Goal: Task Accomplishment & Management: Complete application form

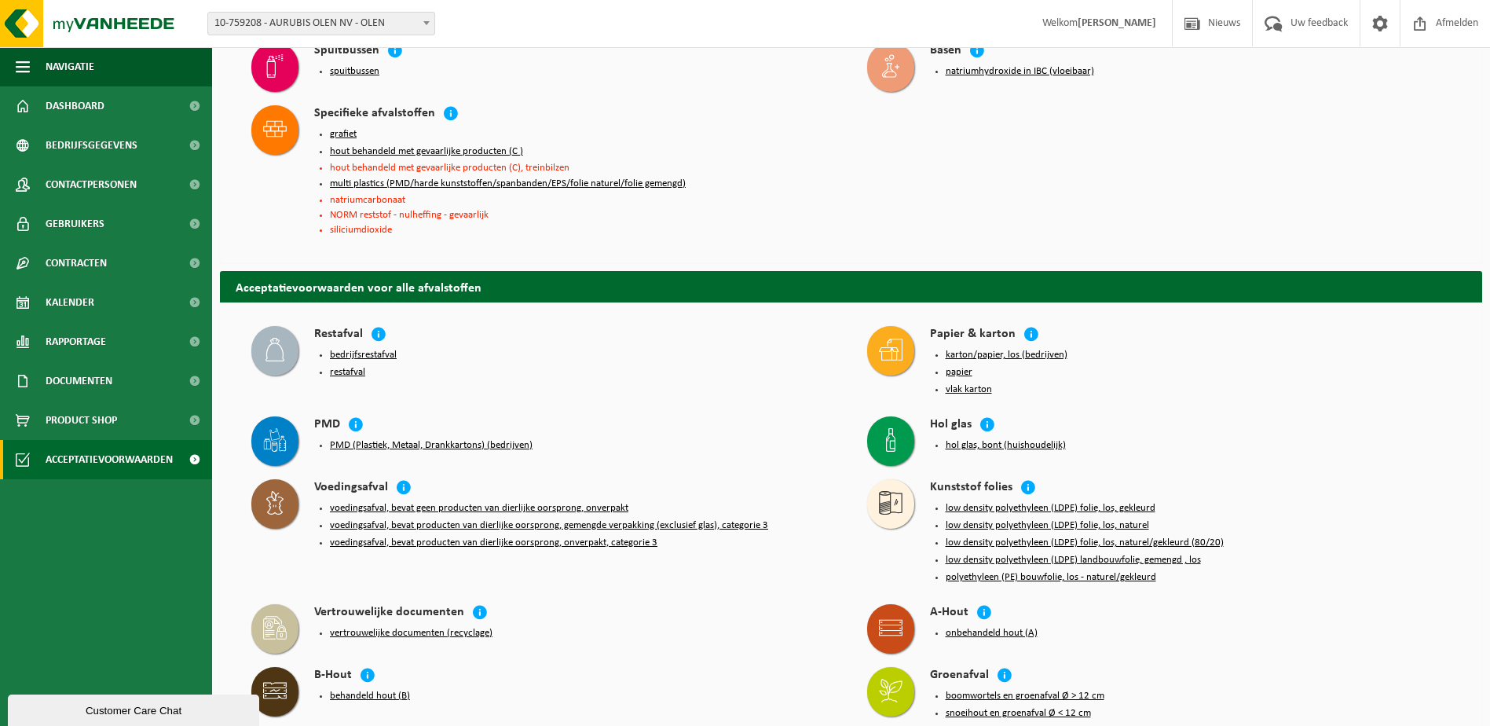
click at [1033, 502] on button "low density polyethyleen (LDPE) folie, los, gekleurd" at bounding box center [1051, 508] width 210 height 13
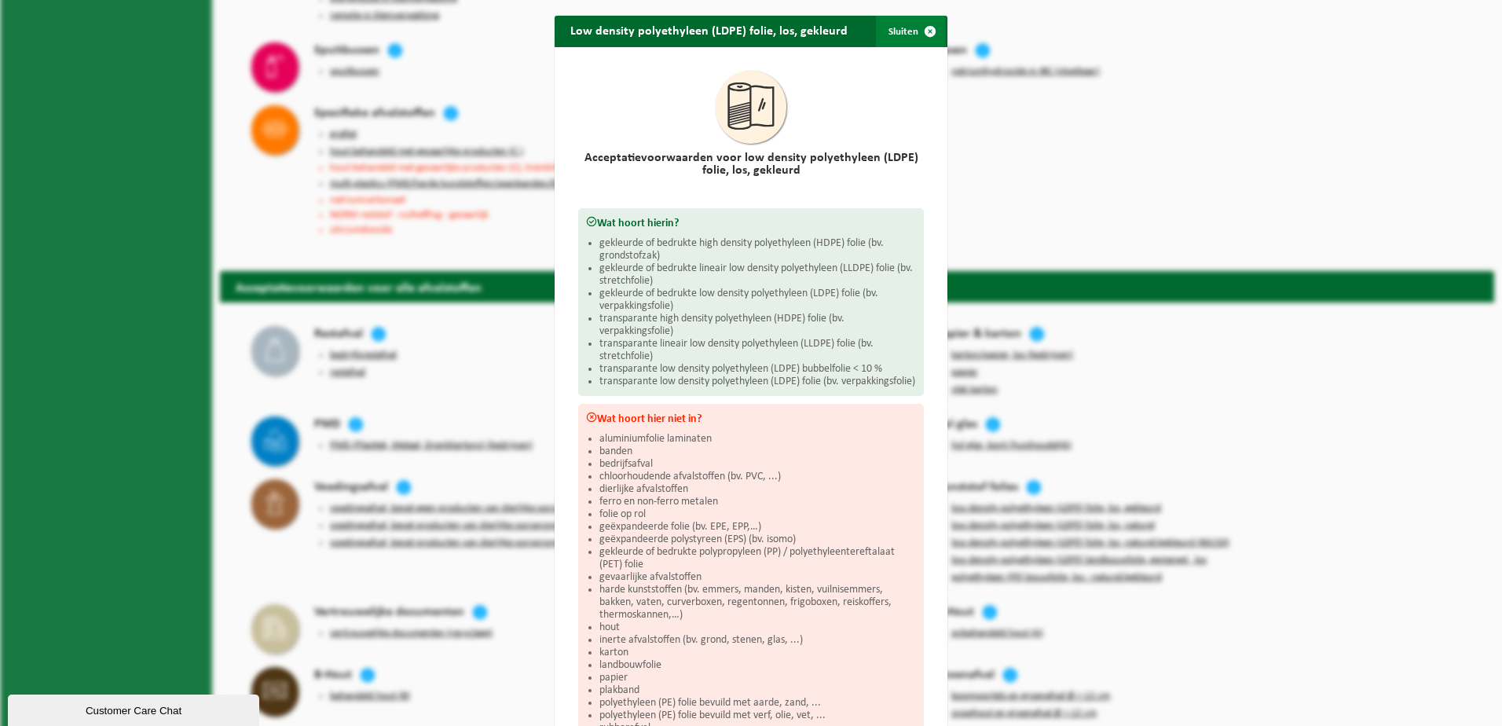
click at [901, 27] on button "Sluiten" at bounding box center [911, 31] width 70 height 31
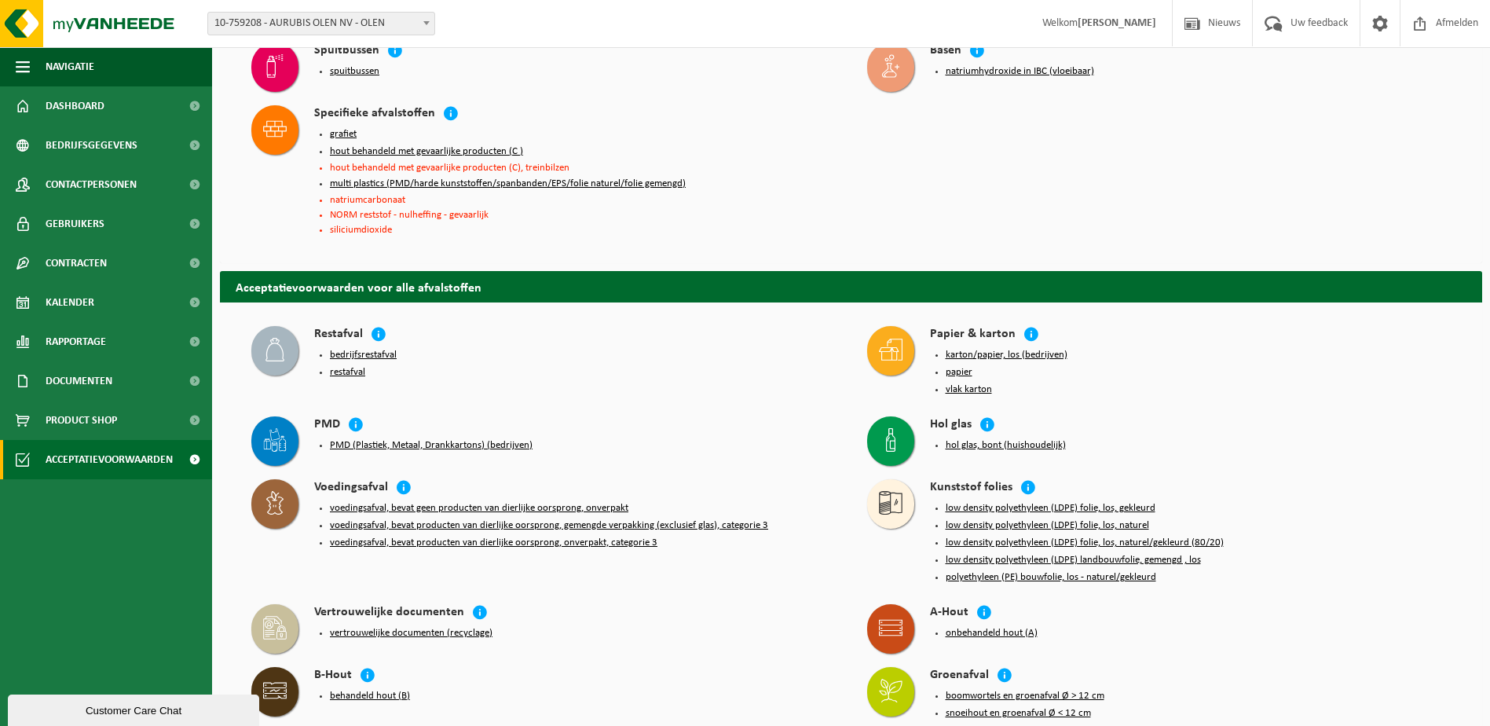
click at [1132, 536] on button "low density polyethyleen (LDPE) folie, los, naturel/gekleurd (80/20)" at bounding box center [1085, 542] width 278 height 13
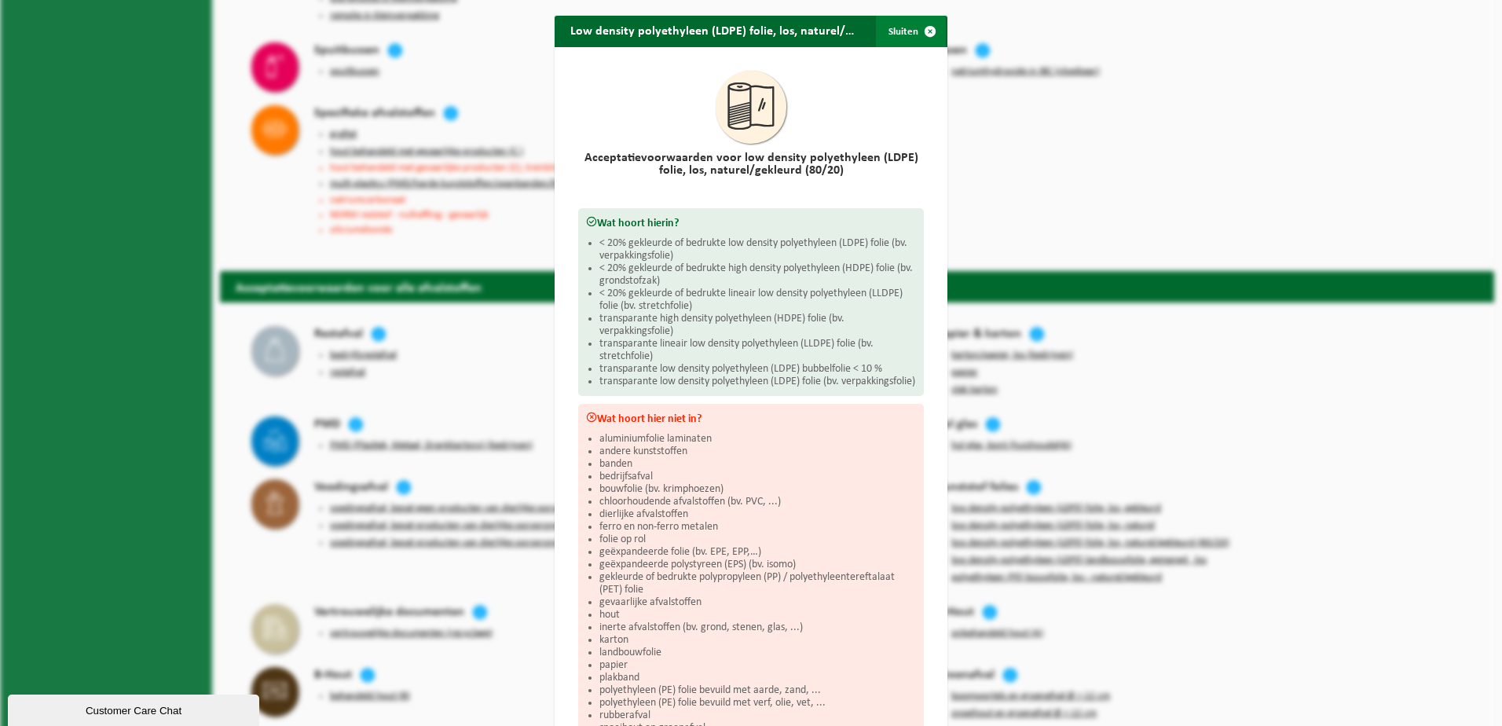
click at [914, 35] on span "button" at bounding box center [929, 31] width 31 height 31
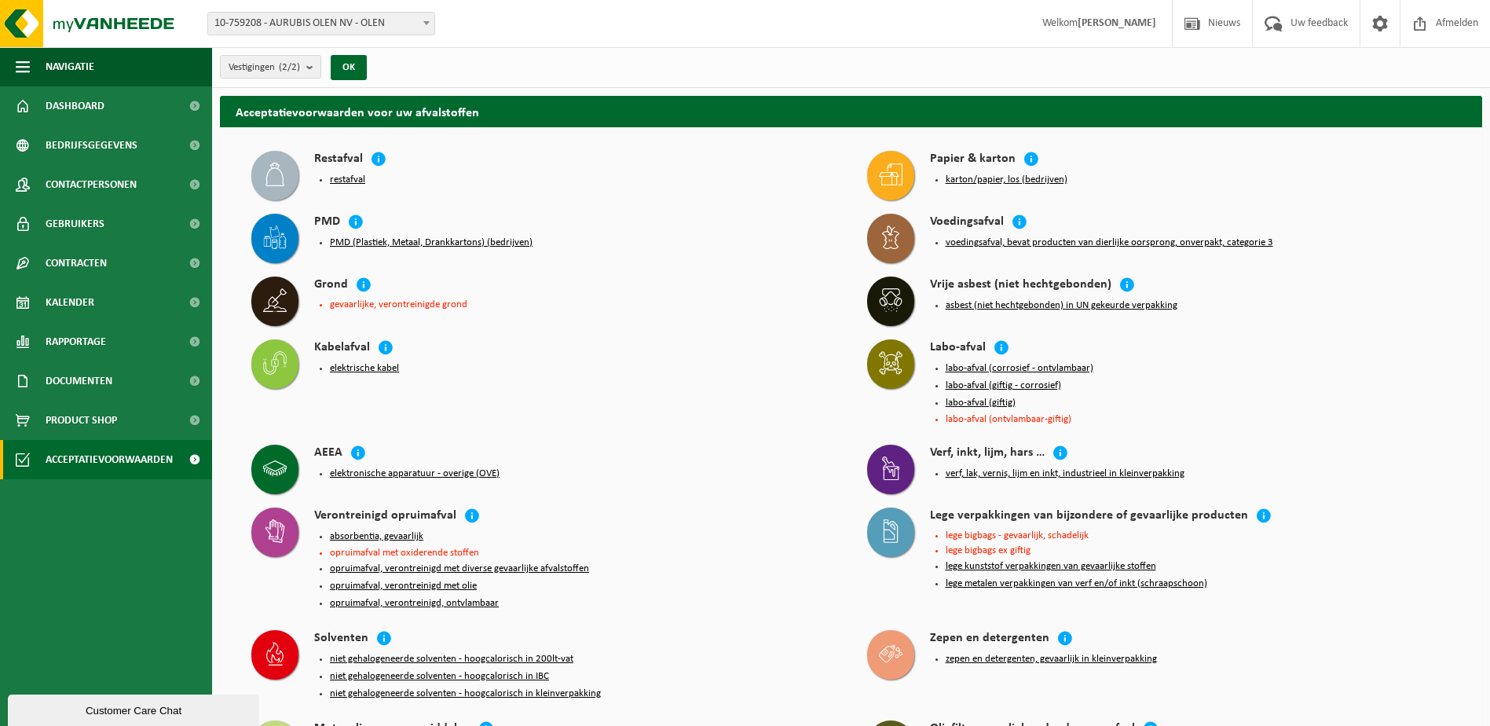
click at [406, 533] on button "absorbentia, gevaarlijk" at bounding box center [376, 536] width 93 height 13
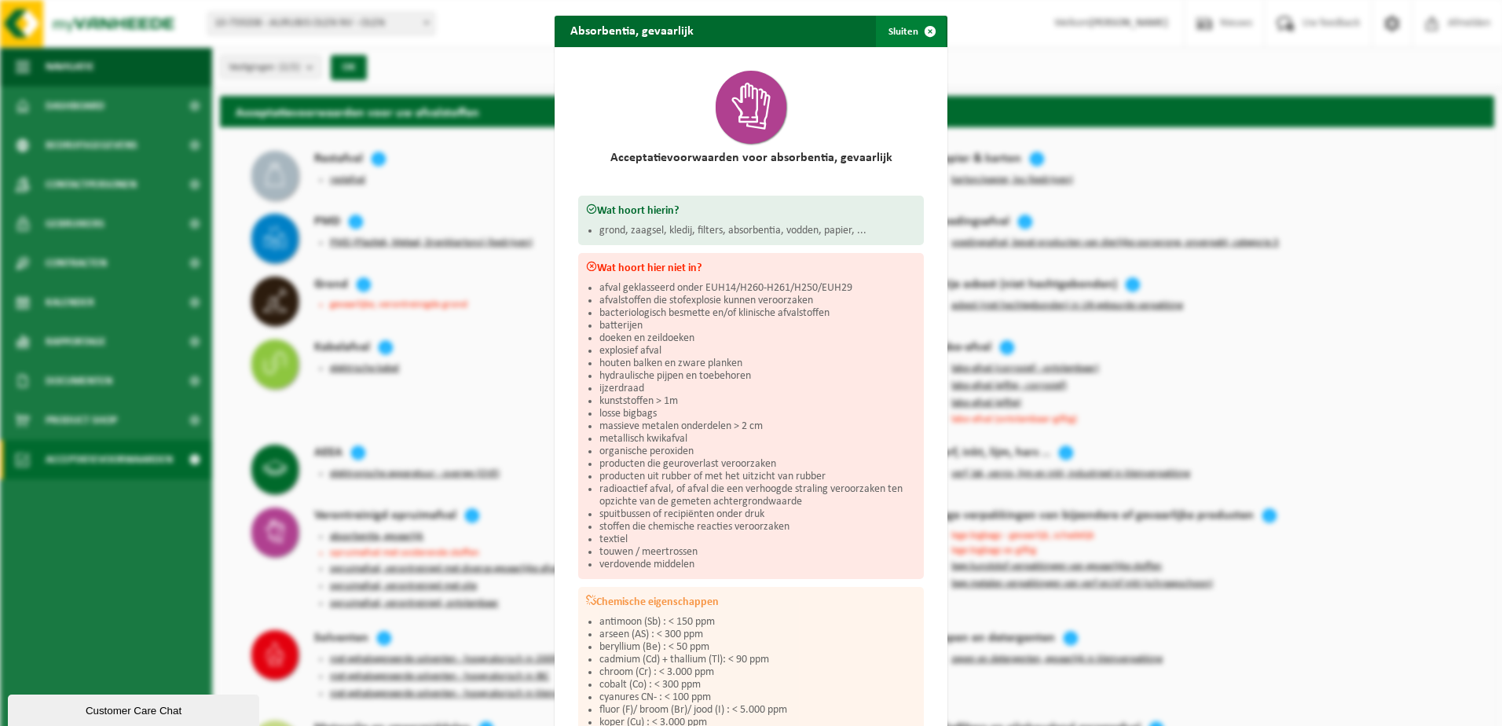
click at [921, 32] on span "button" at bounding box center [929, 31] width 31 height 31
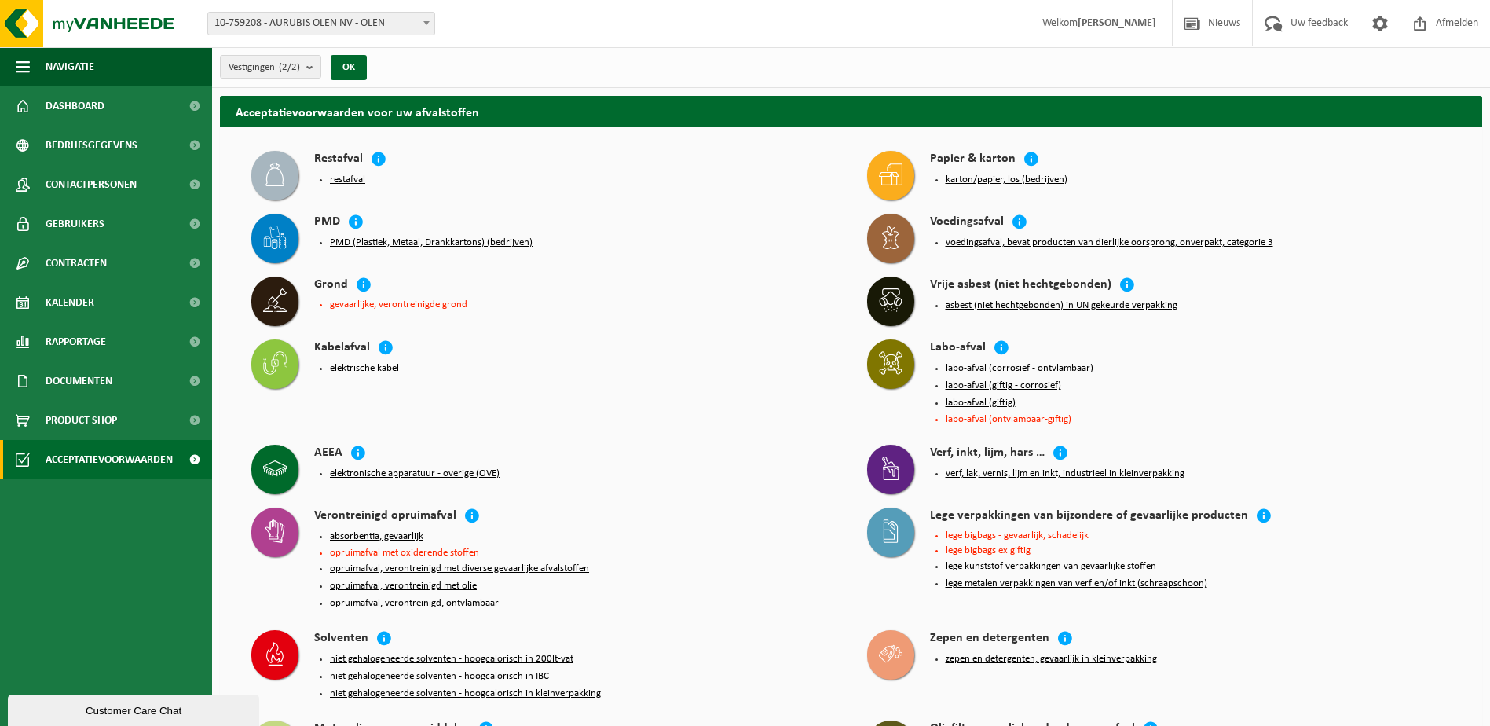
click at [421, 563] on button "opruimafval, verontreinigd met diverse gevaarlijke afvalstoffen" at bounding box center [459, 568] width 259 height 13
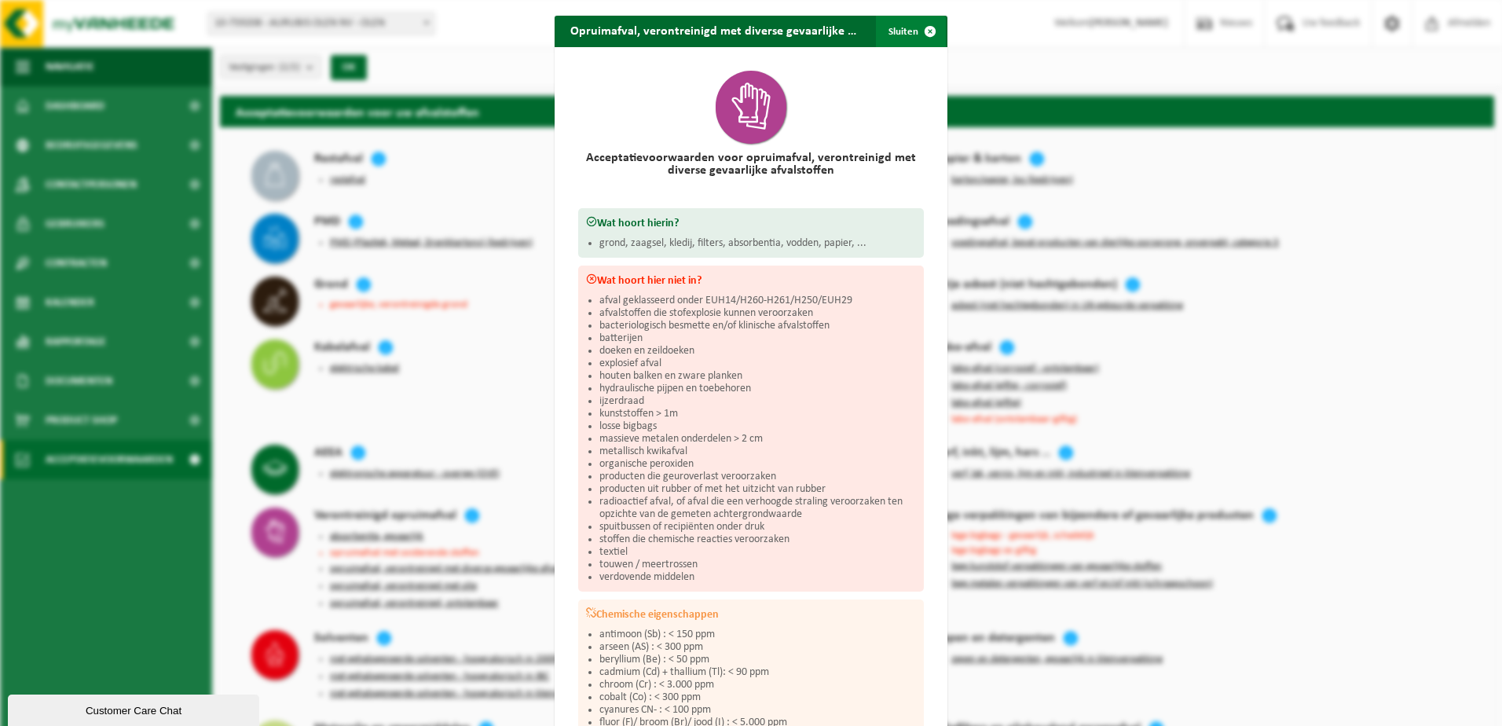
click at [890, 34] on button "Sluiten" at bounding box center [911, 31] width 70 height 31
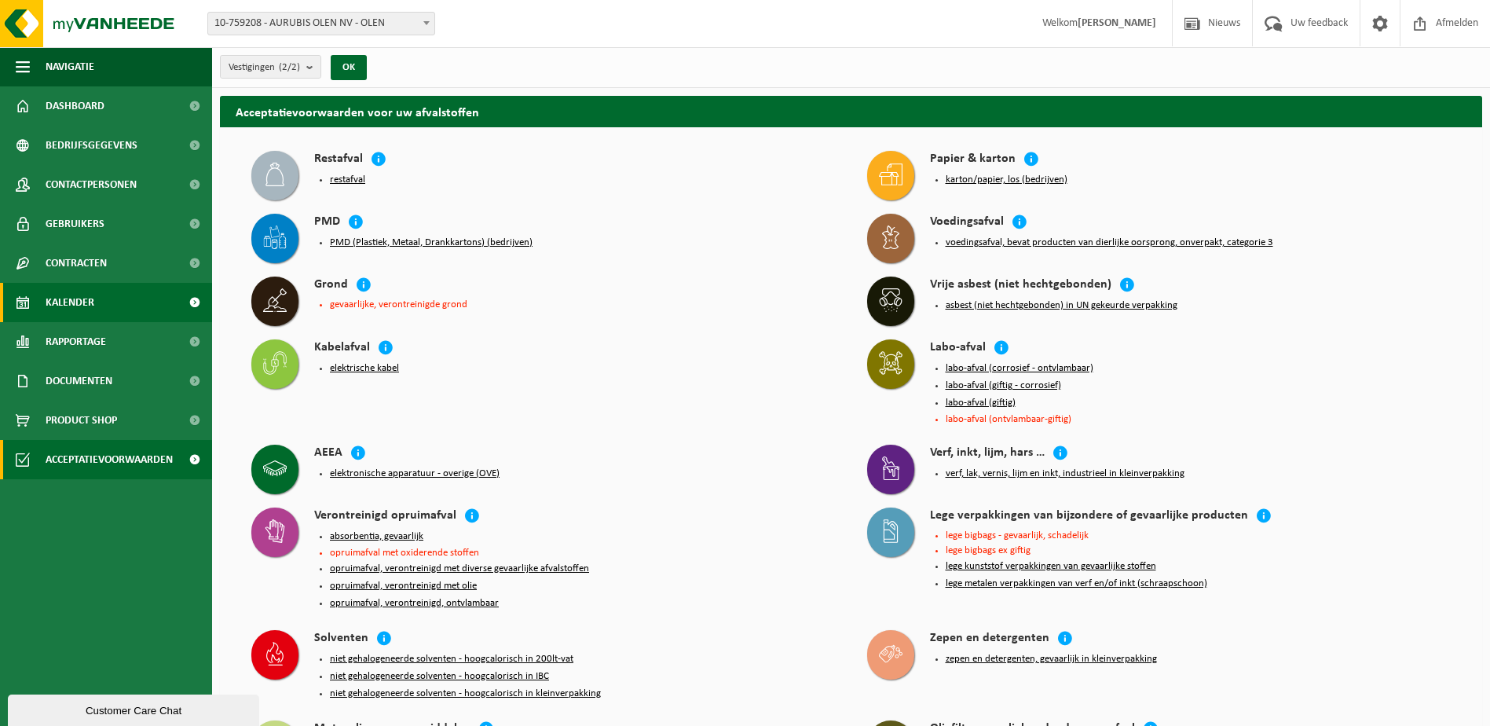
click at [79, 305] on span "Kalender" at bounding box center [70, 302] width 49 height 39
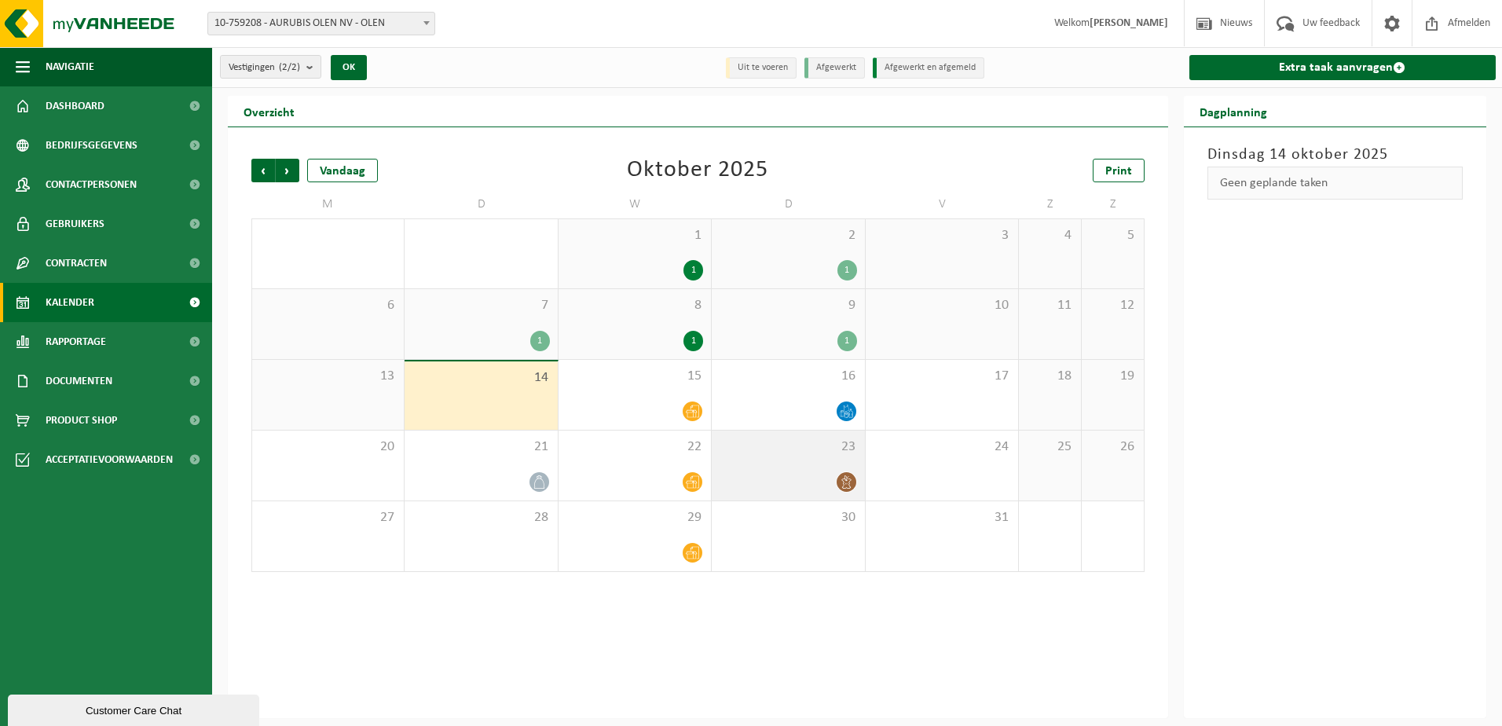
click at [843, 457] on div "23" at bounding box center [788, 465] width 152 height 70
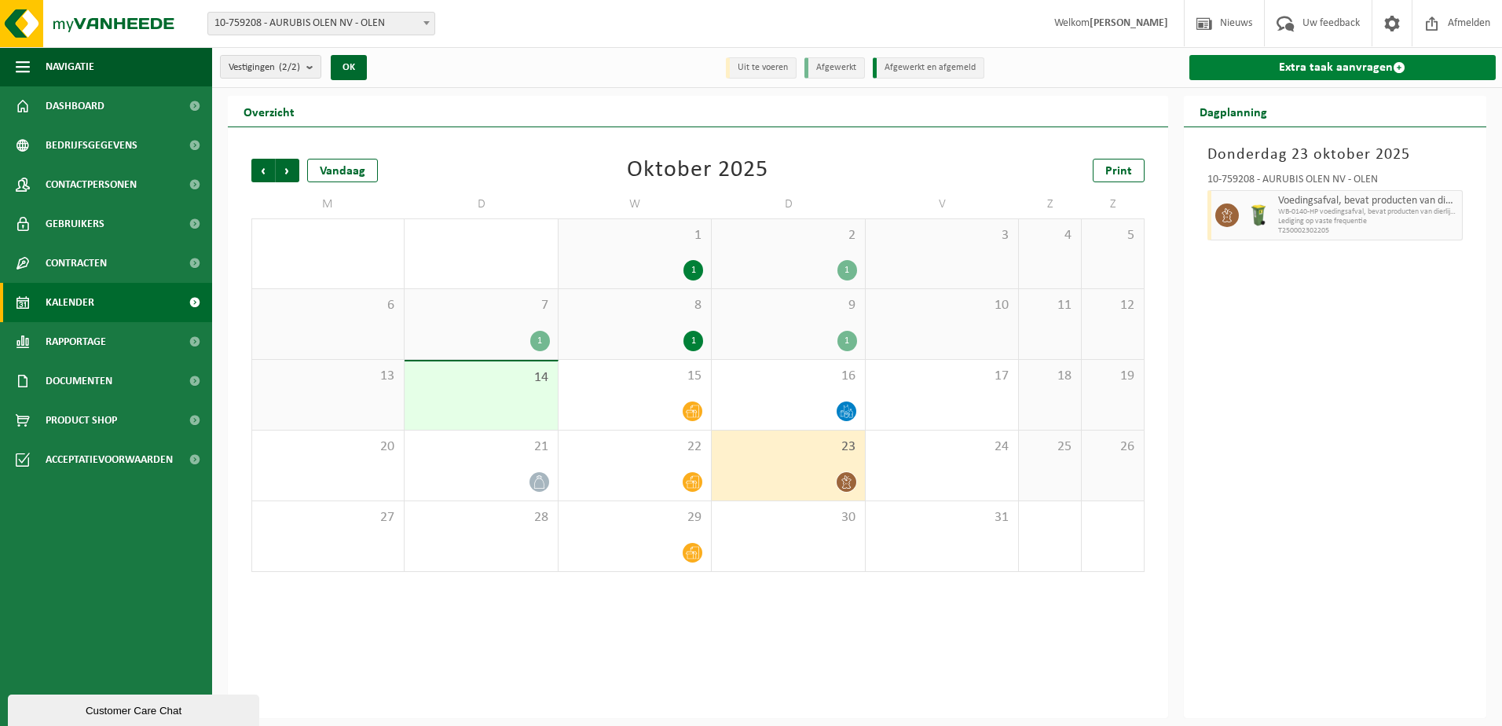
click at [1354, 71] on link "Extra taak aanvragen" at bounding box center [1342, 67] width 307 height 25
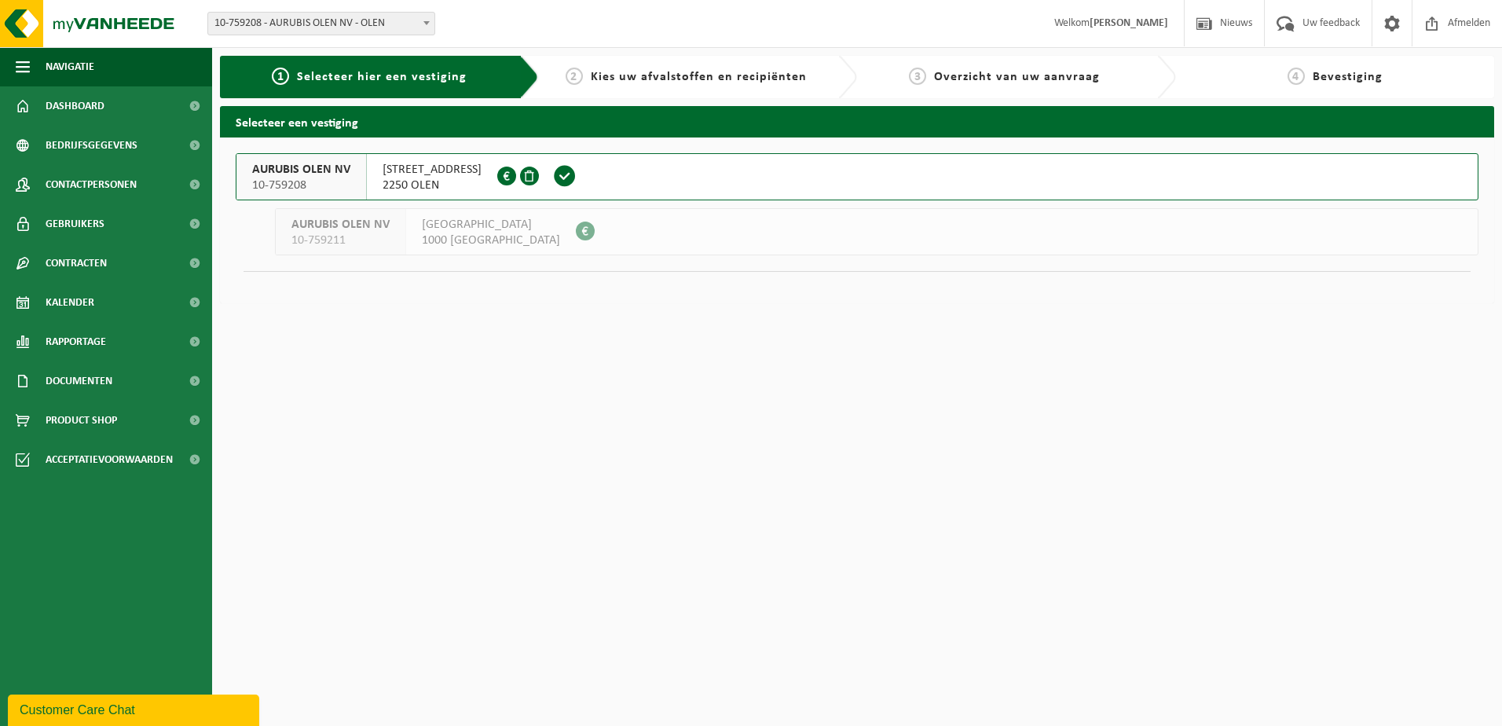
click at [316, 175] on span "AURUBIS OLEN NV" at bounding box center [301, 170] width 98 height 16
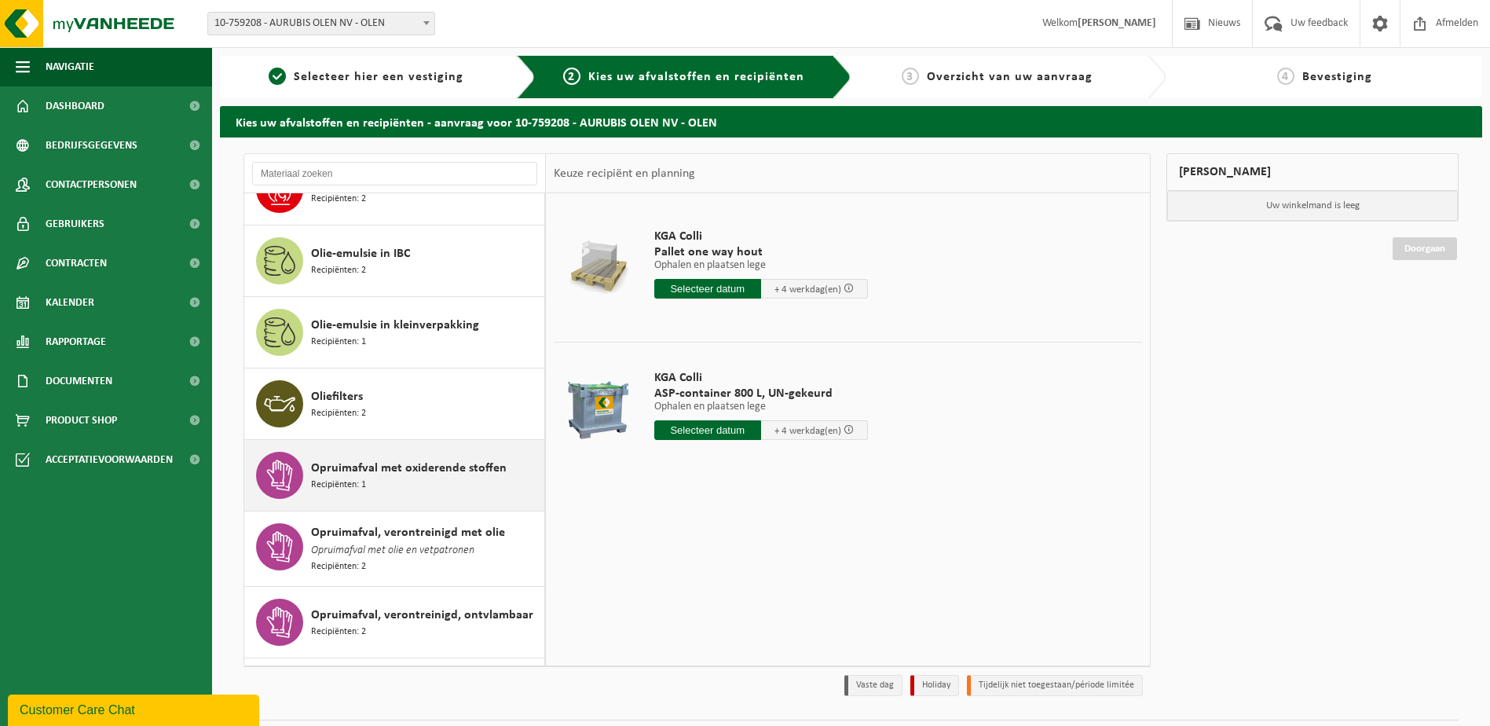
scroll to position [1414, 0]
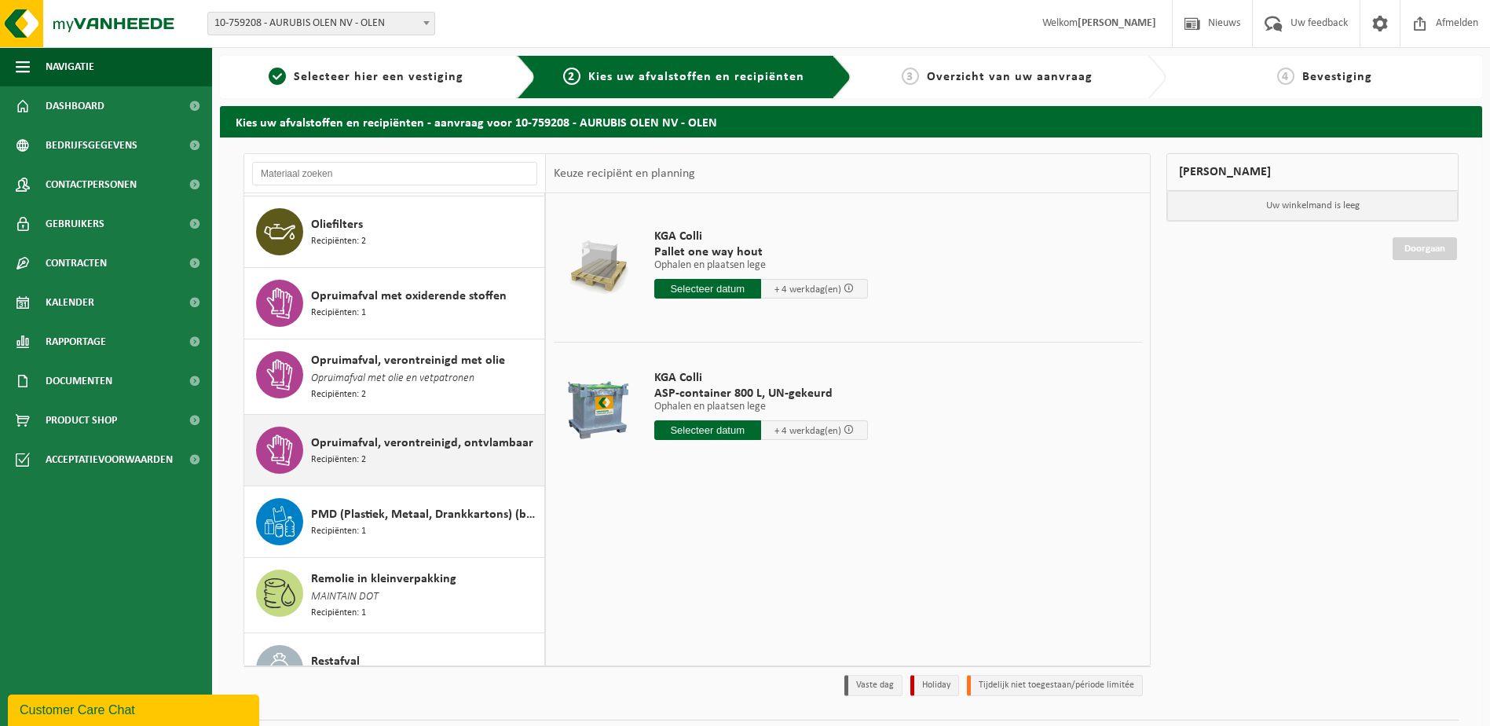
click at [416, 441] on span "Opruimafval, verontreinigd, ontvlambaar" at bounding box center [422, 443] width 222 height 19
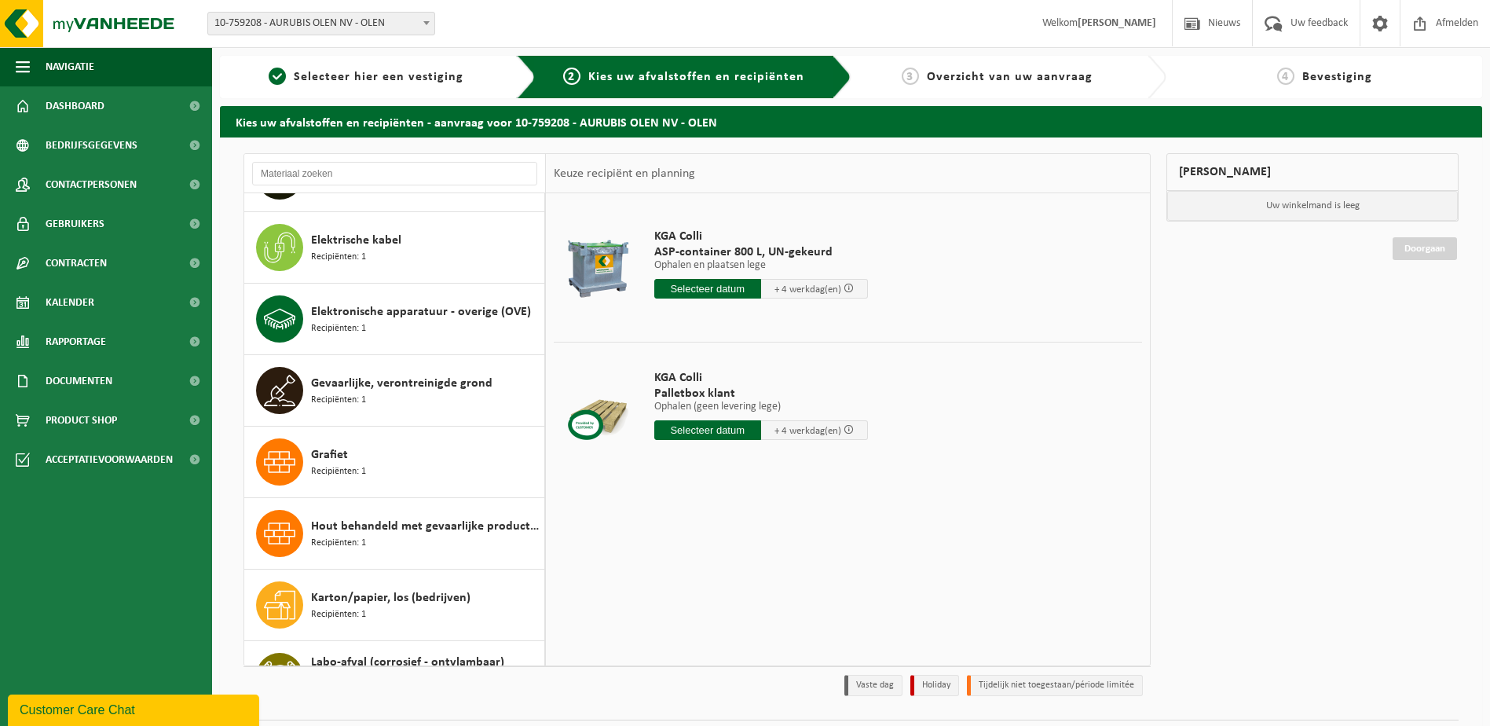
scroll to position [0, 0]
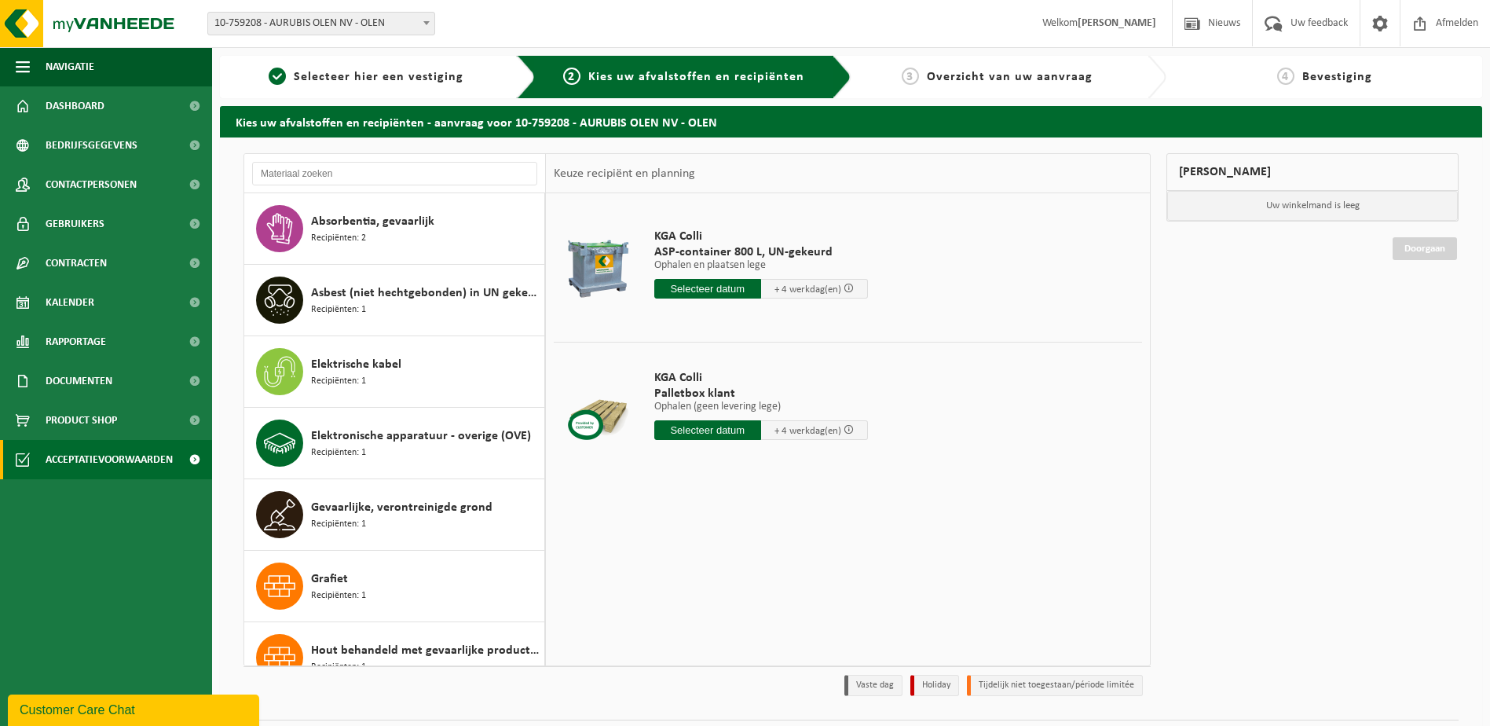
click at [82, 465] on span "Acceptatievoorwaarden" at bounding box center [109, 459] width 127 height 39
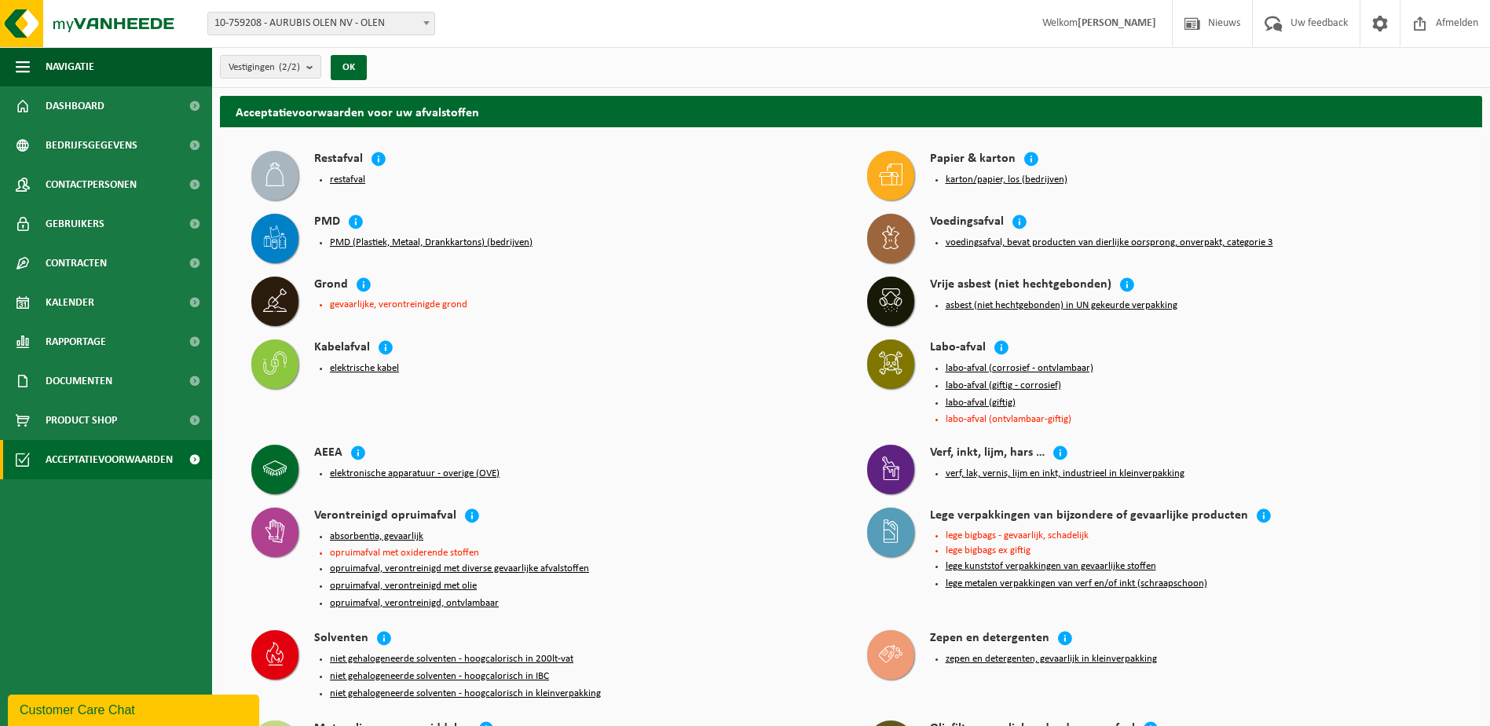
click at [392, 530] on button "absorbentia, gevaarlijk" at bounding box center [376, 536] width 93 height 13
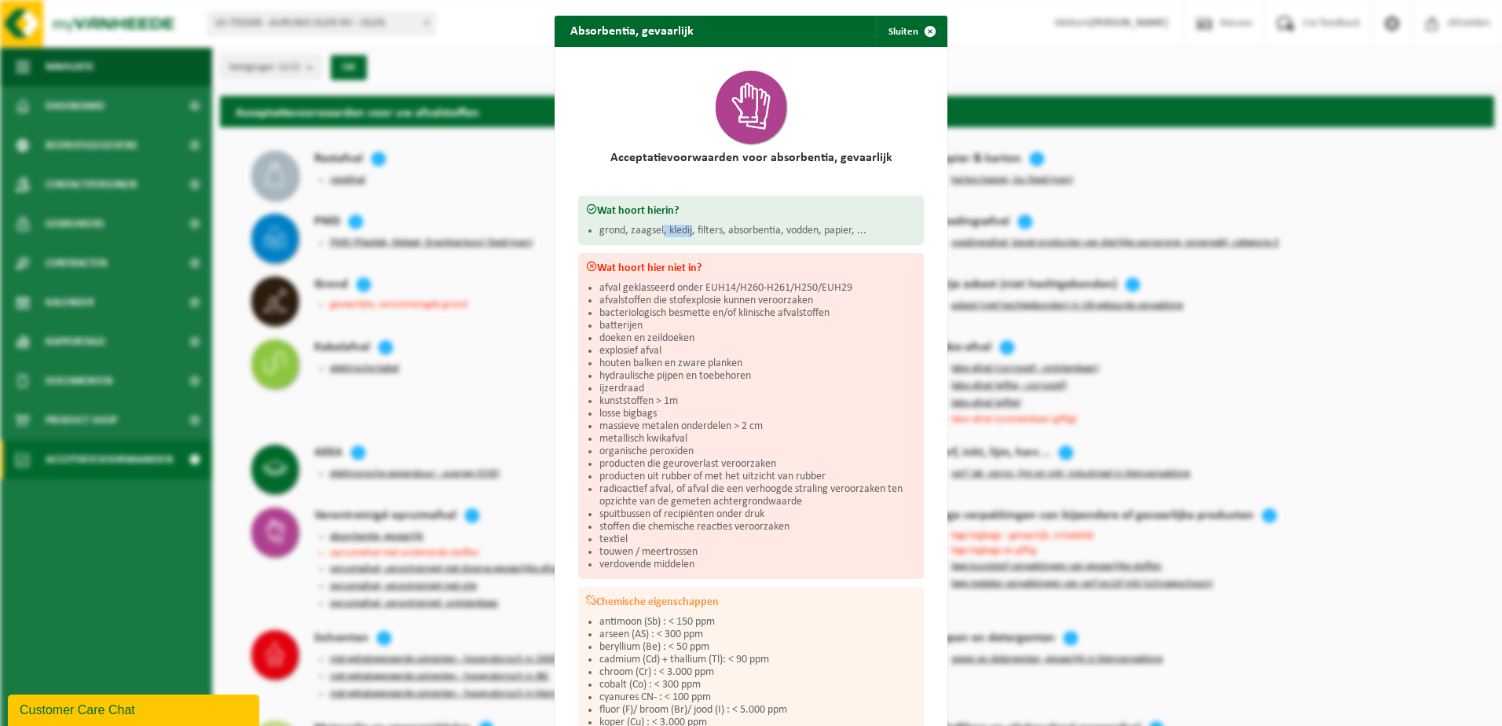
drag, startPoint x: 657, startPoint y: 231, endPoint x: 686, endPoint y: 231, distance: 29.1
click at [686, 231] on li "grond, zaagsel, kledij, filters, absorbentia, vodden, papier, ..." at bounding box center [757, 231] width 316 height 13
drag, startPoint x: 686, startPoint y: 231, endPoint x: 909, endPoint y: 32, distance: 298.7
click at [914, 32] on span "button" at bounding box center [929, 31] width 31 height 31
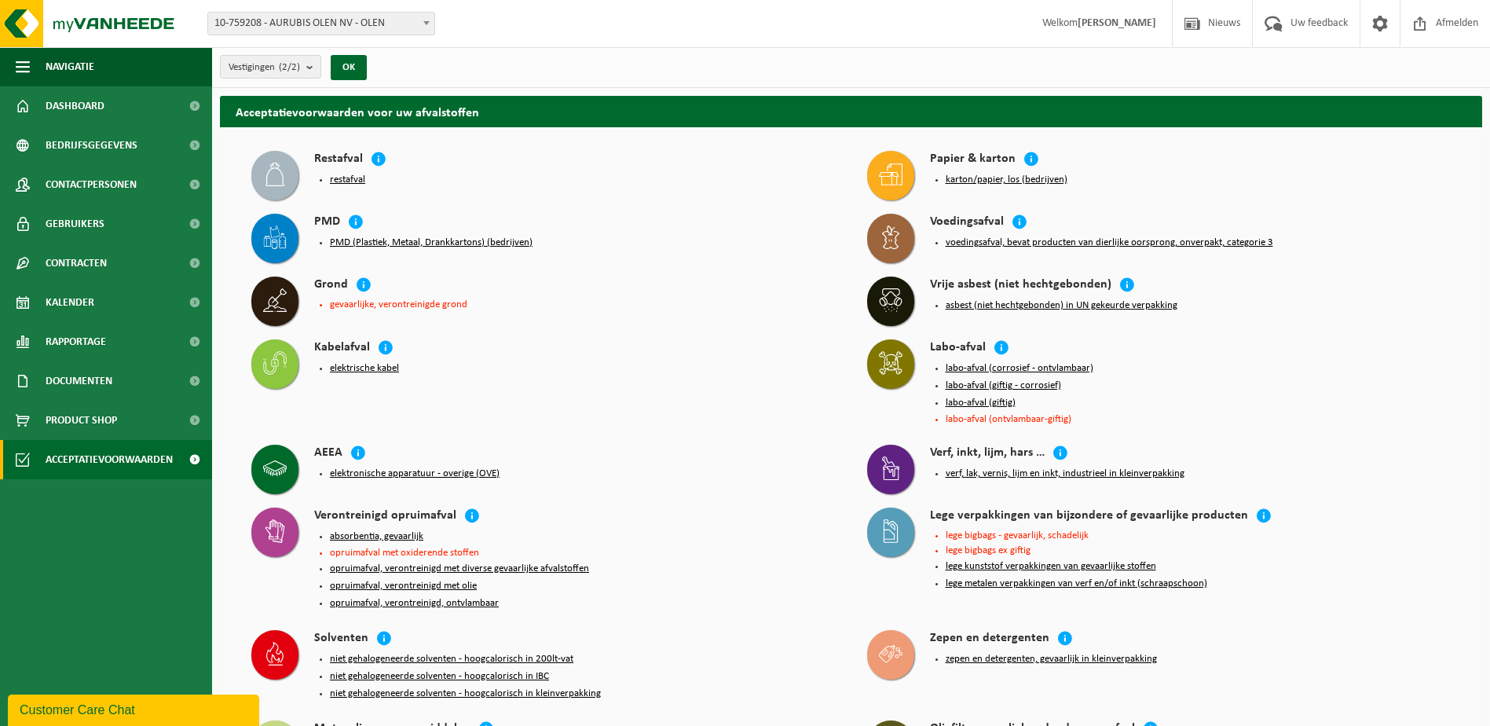
click at [374, 530] on button "absorbentia, gevaarlijk" at bounding box center [376, 536] width 93 height 13
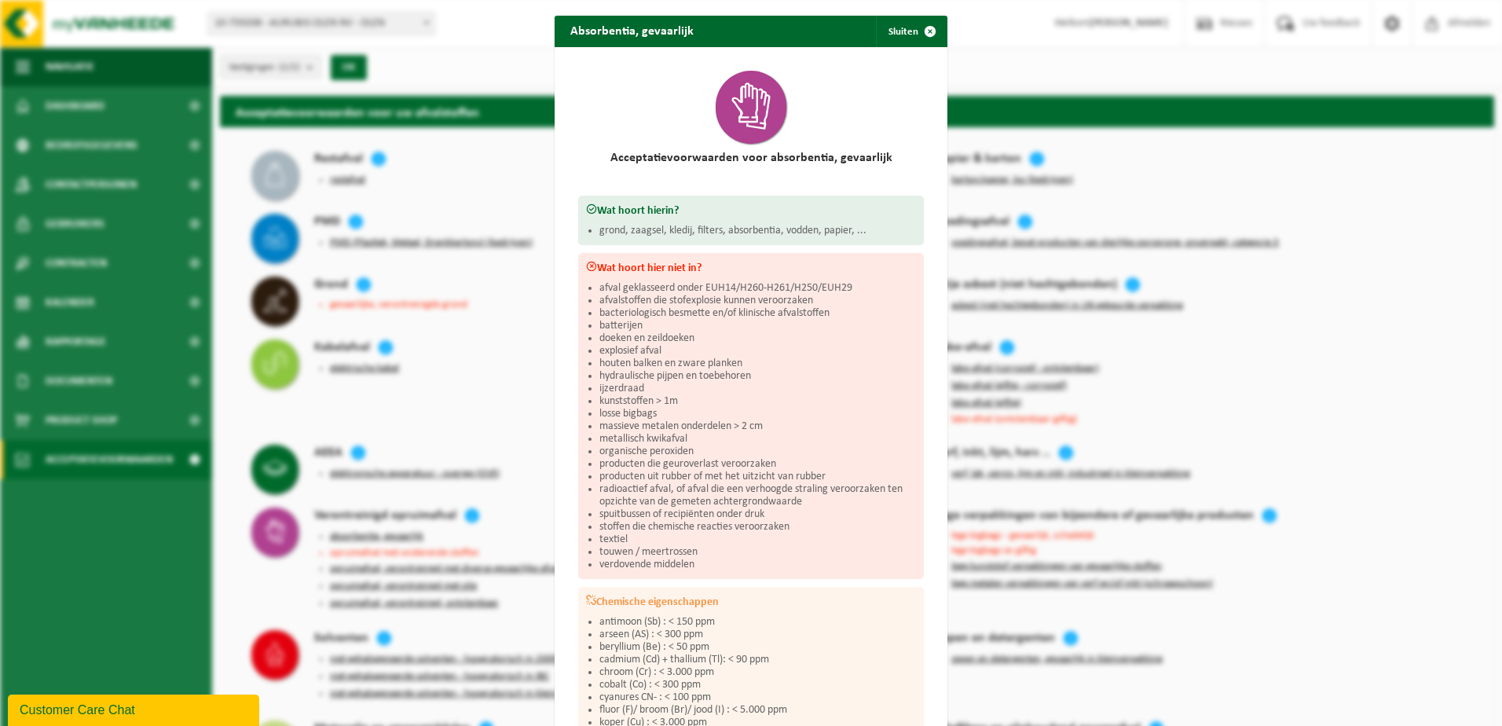
click at [367, 539] on div "Absorbentia, gevaarlijk Sluiten Acceptatievoorwaarden voor absorbentia, gevaarl…" at bounding box center [751, 363] width 1502 height 726
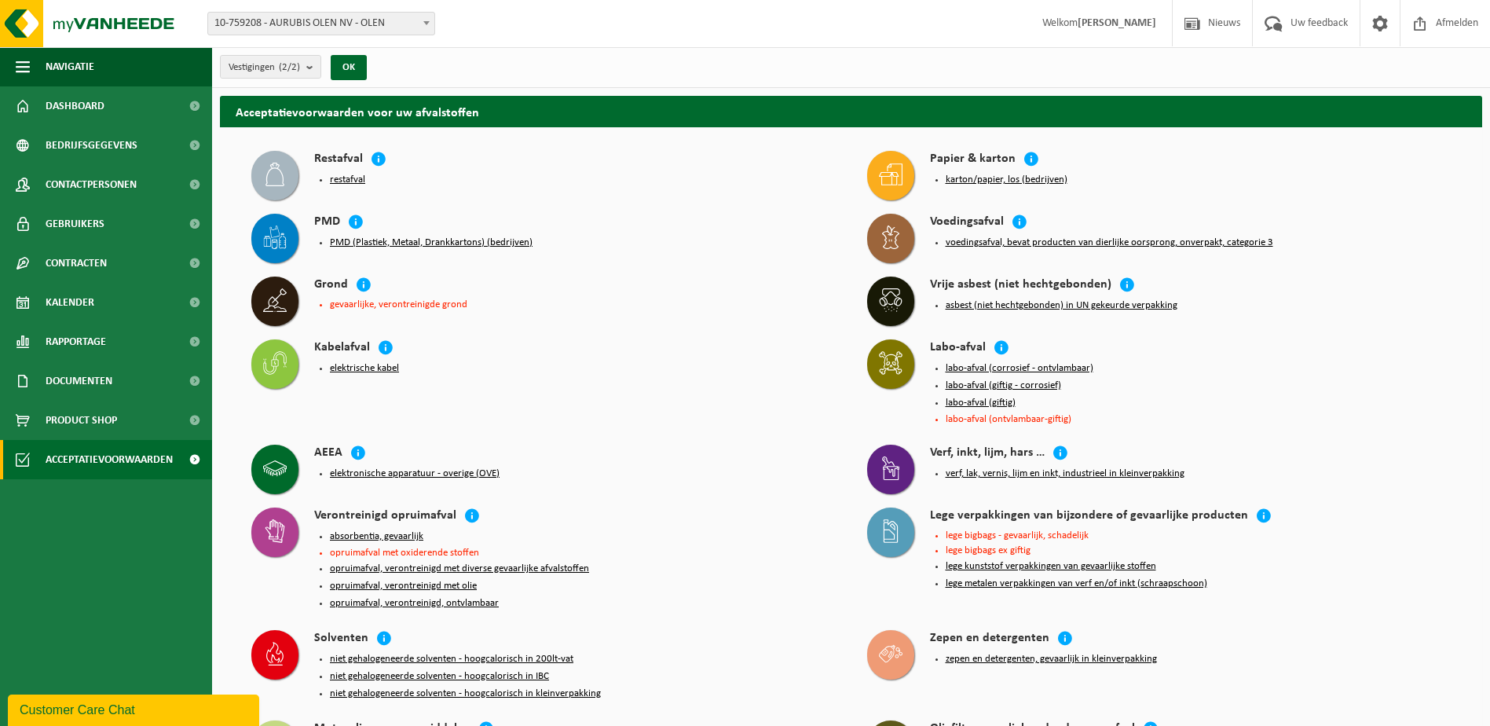
click at [376, 562] on button "opruimafval, verontreinigd met diverse gevaarlijke afvalstoffen" at bounding box center [459, 568] width 259 height 13
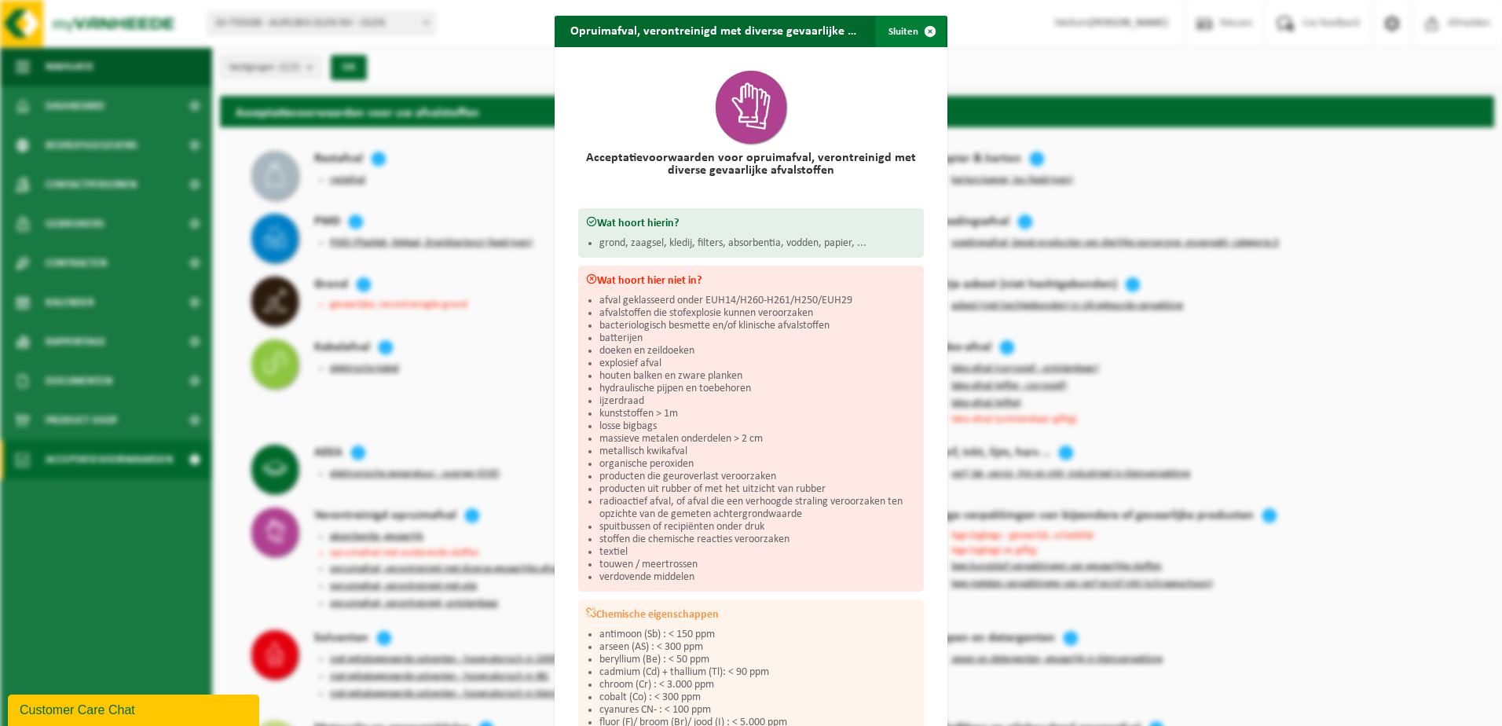
click at [899, 30] on button "Sluiten" at bounding box center [911, 31] width 70 height 31
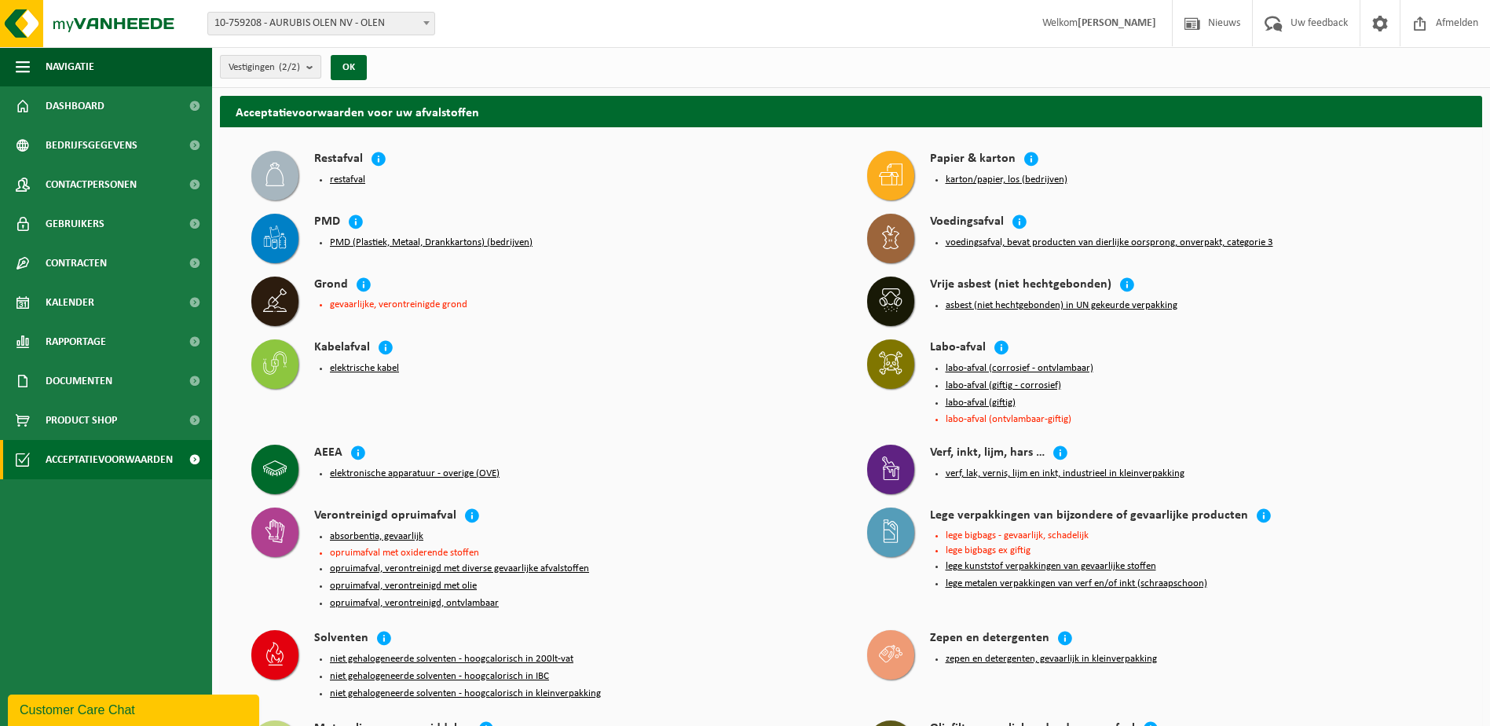
click at [309, 67] on b "submit" at bounding box center [313, 67] width 14 height 22
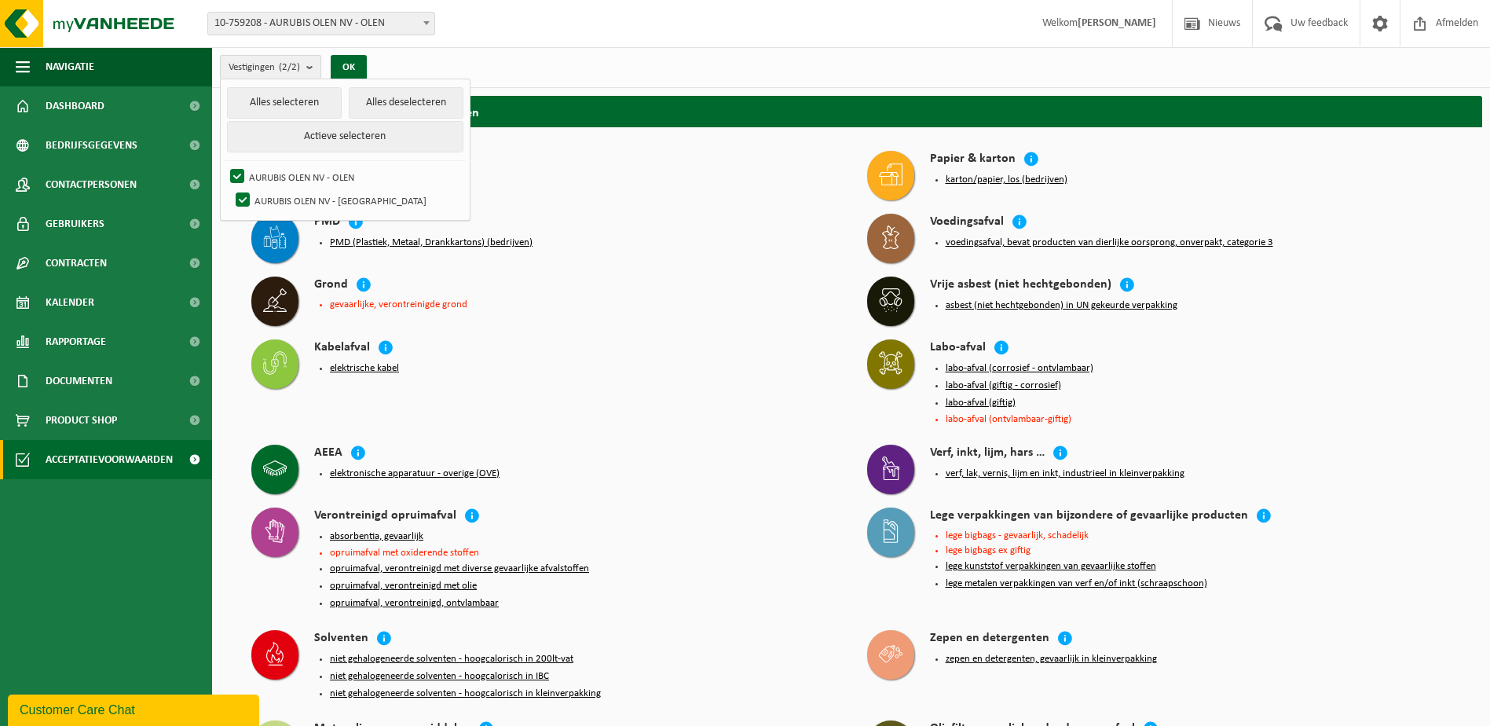
click at [309, 67] on b "submit" at bounding box center [313, 67] width 14 height 23
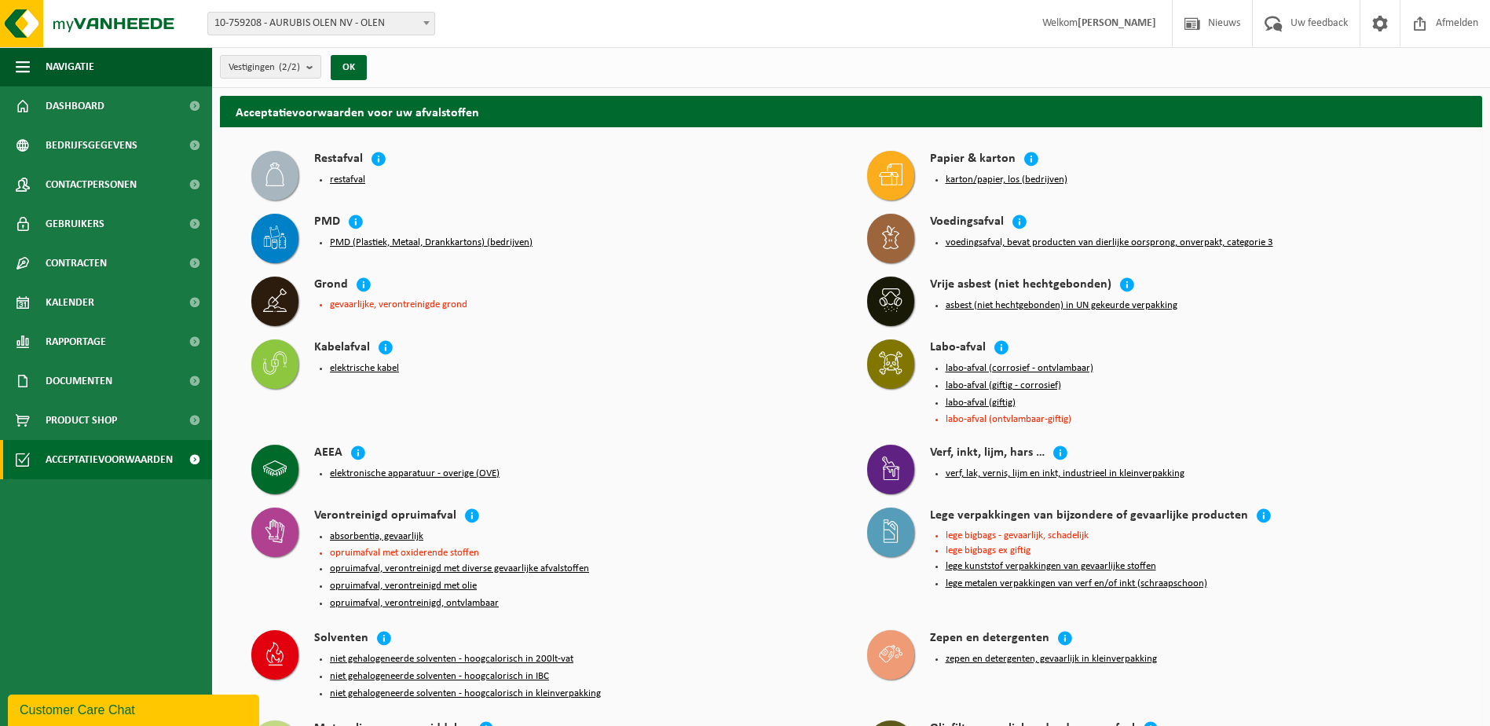
click at [437, 55] on div "Vestigingen (2/2) Alles selecteren Alles deselecteren Actieve selecteren AURUBI…" at bounding box center [851, 67] width 1278 height 41
